Goal: Task Accomplishment & Management: Use online tool/utility

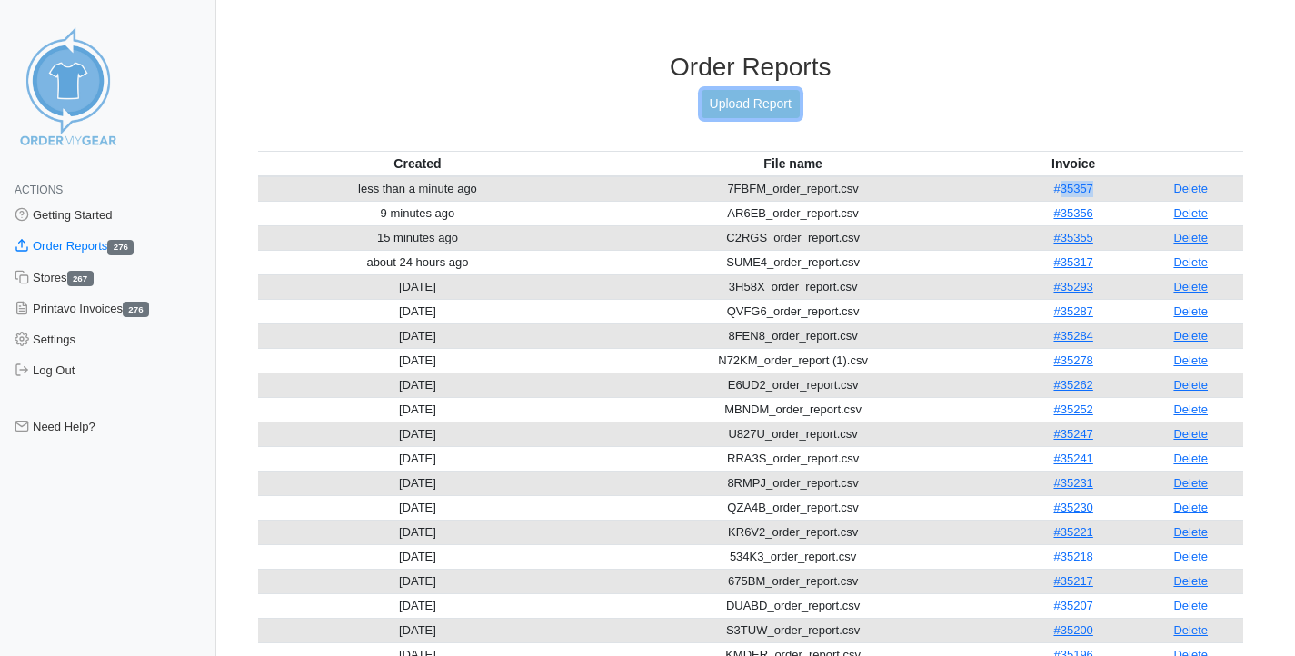
click at [772, 103] on link "Upload Report" at bounding box center [751, 104] width 98 height 28
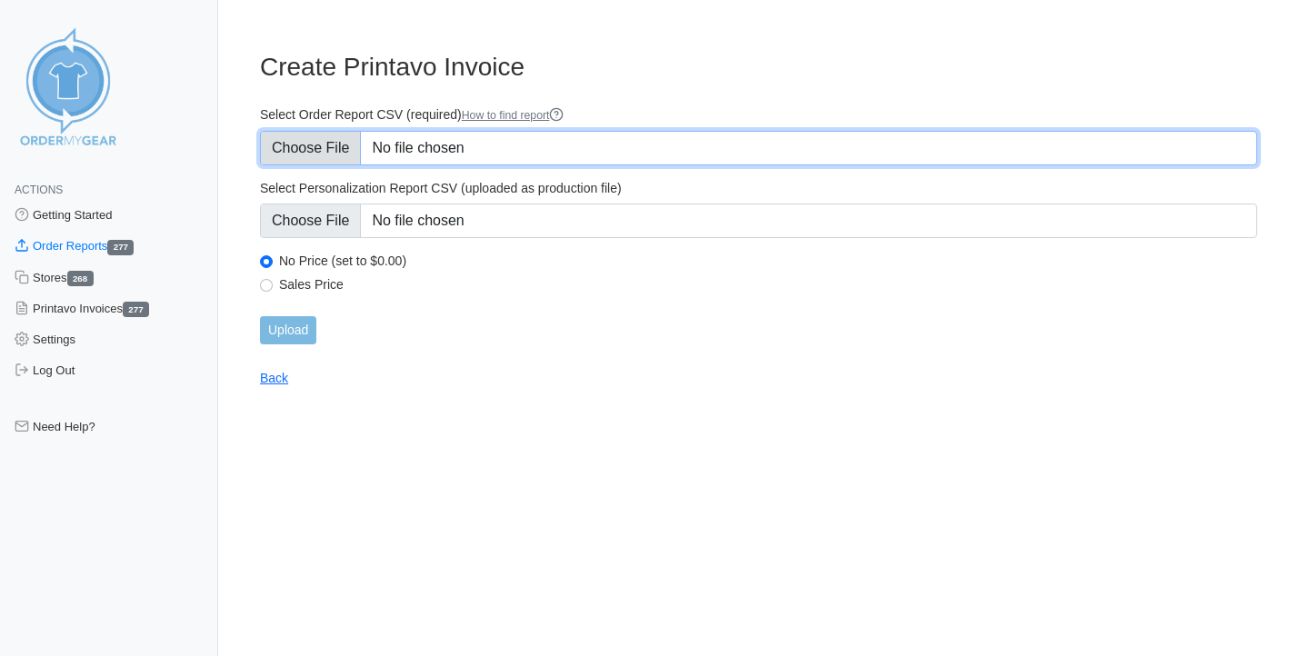
click at [404, 159] on input "Select Order Report CSV (required) How to find report" at bounding box center [758, 148] width 997 height 35
type input "C:\fakepath\5WSGA_order_report.csv"
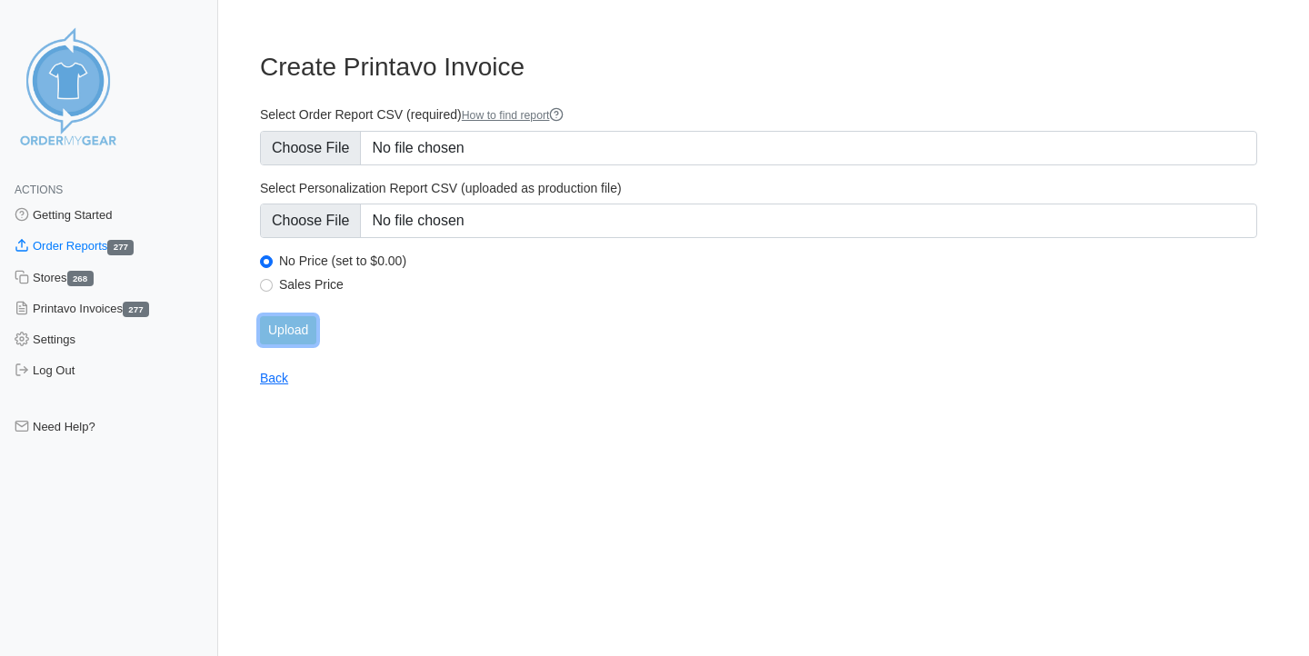
click at [300, 329] on input "Upload" at bounding box center [288, 330] width 56 height 28
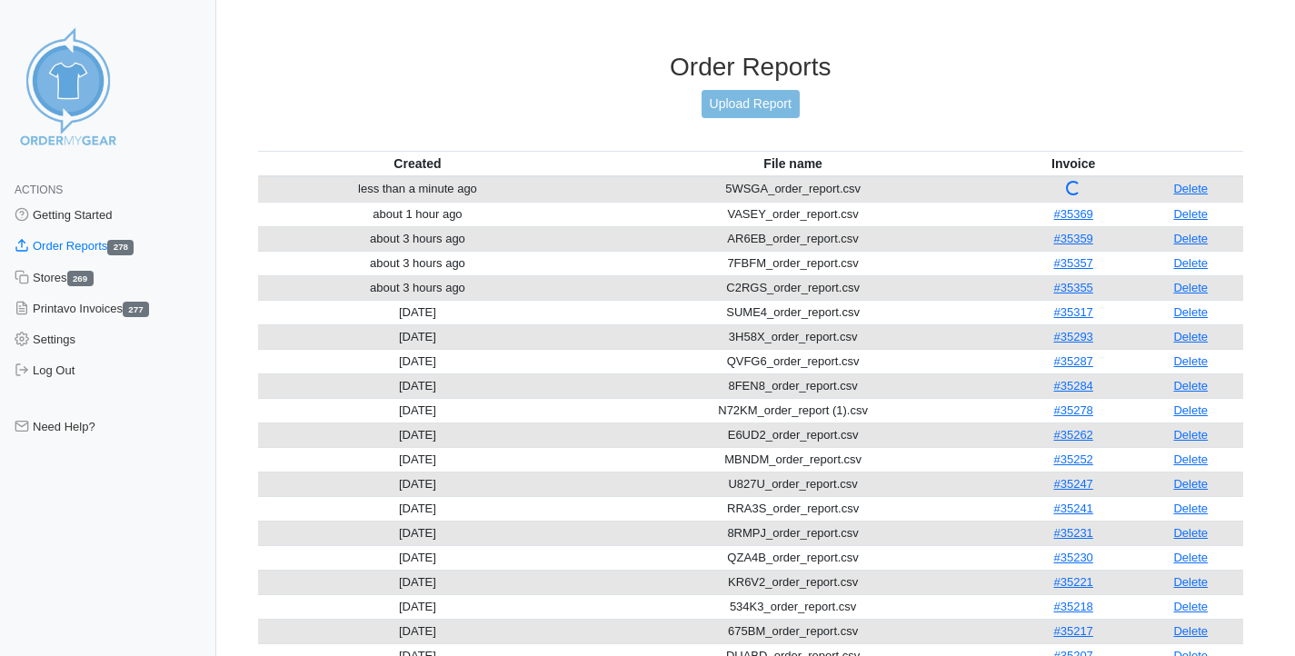
click at [1014, 91] on div "Order Reports Upload Report" at bounding box center [751, 101] width 986 height 99
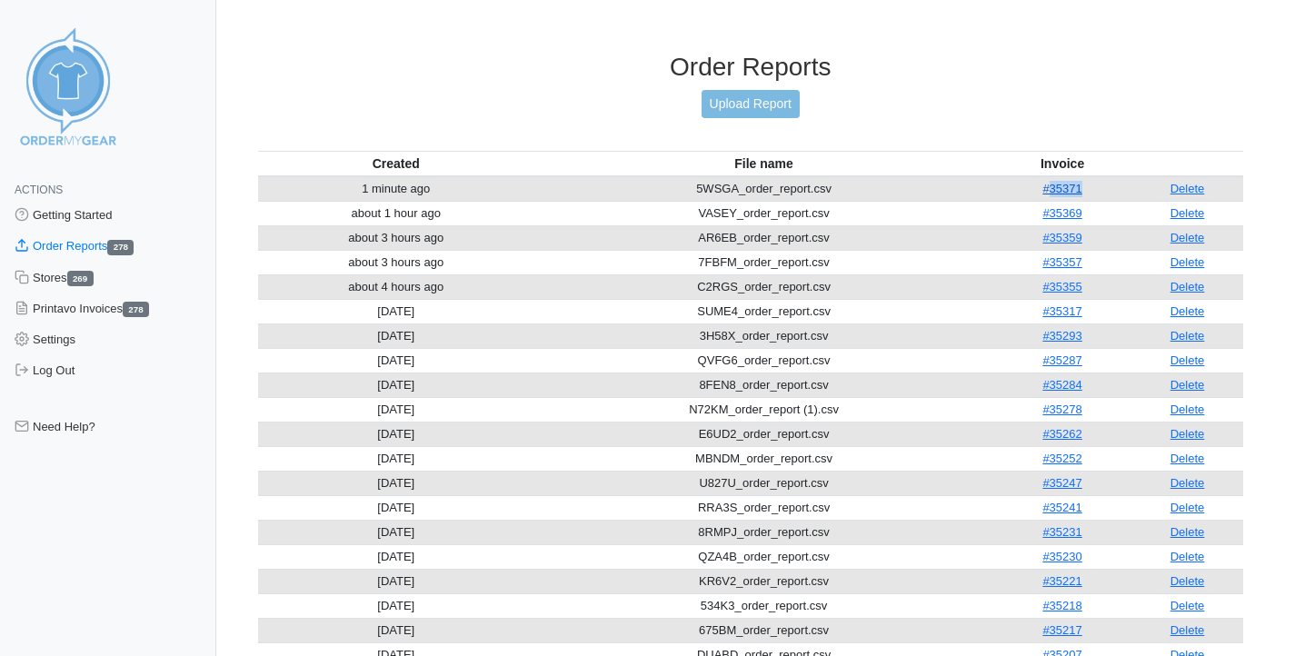
drag, startPoint x: 1092, startPoint y: 189, endPoint x: 1052, endPoint y: 193, distance: 39.3
click at [1052, 193] on td "#35371" at bounding box center [1062, 188] width 138 height 25
copy link "35371"
